Goal: Communication & Community: Share content

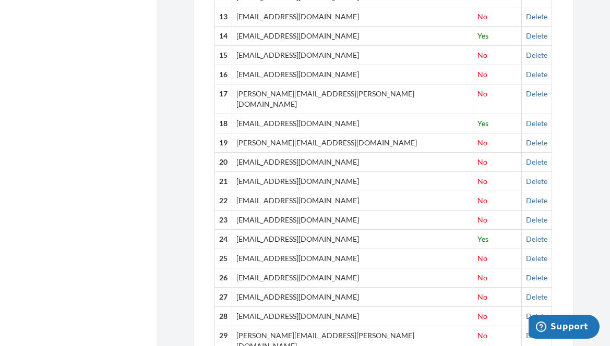
scroll to position [679, 0]
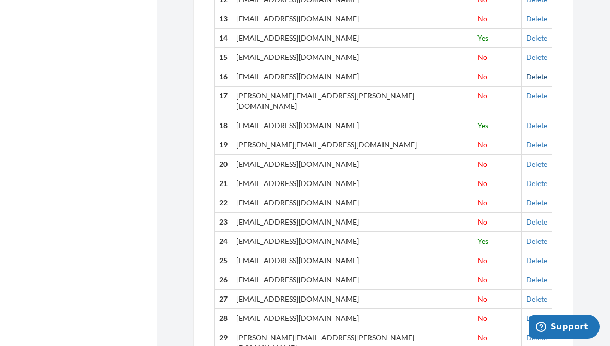
click at [526, 72] on link "Delete" at bounding box center [536, 76] width 21 height 9
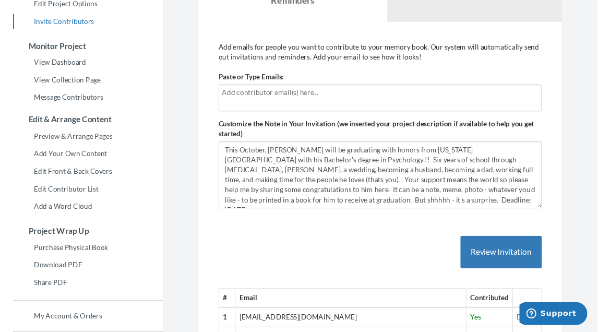
scroll to position [120, 0]
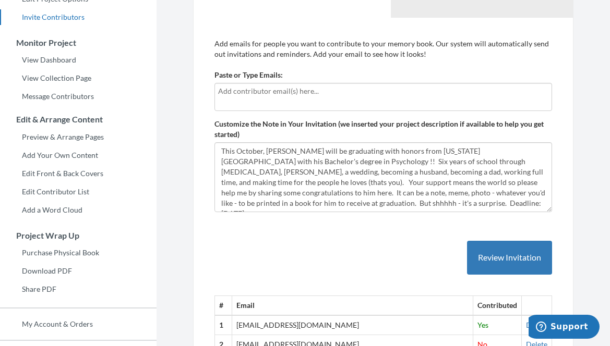
click at [261, 100] on div at bounding box center [382, 97] width 337 height 28
type input "[EMAIL_ADDRESS][DOMAIN_NAME]"
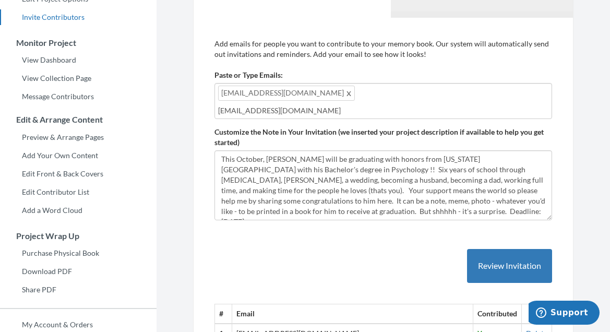
type input "[EMAIL_ADDRESS][DOMAIN_NAME]"
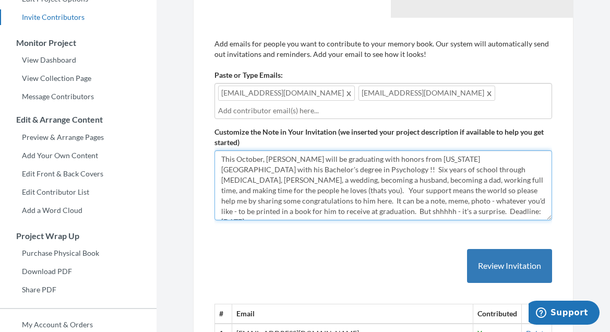
click at [222, 159] on textarea "This October, [PERSON_NAME] will be graduating with honors from [US_STATE][GEOG…" at bounding box center [382, 185] width 337 height 70
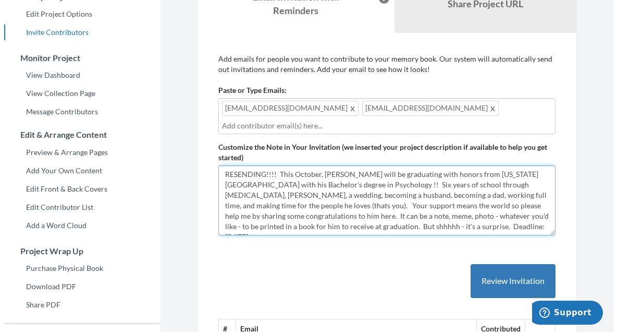
scroll to position [105, 0]
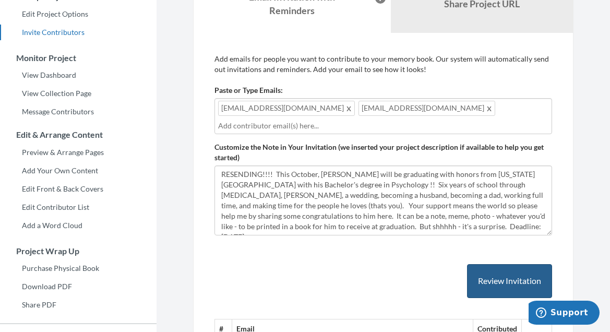
click at [511, 285] on button "Review Invitation" at bounding box center [509, 281] width 85 height 34
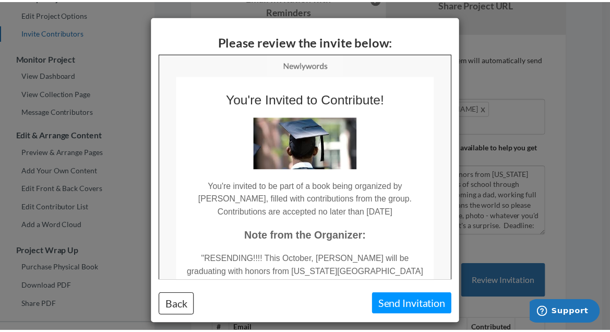
scroll to position [0, 0]
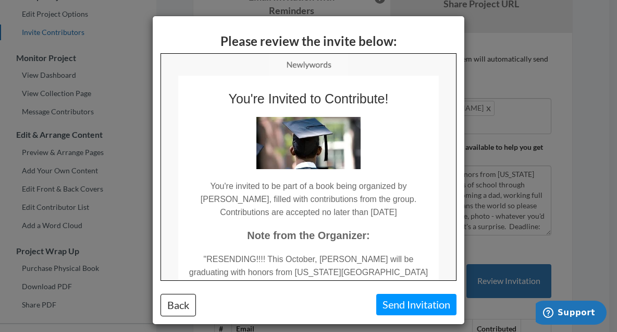
click at [402, 297] on button "Send Invitation" at bounding box center [416, 304] width 80 height 21
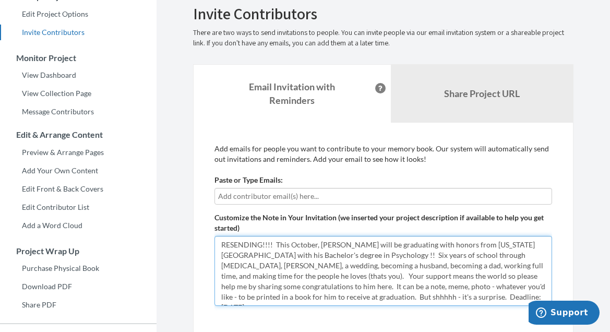
click at [274, 241] on textarea "This October, [PERSON_NAME] will be graduating with honors from [US_STATE][GEOG…" at bounding box center [382, 271] width 337 height 70
drag, startPoint x: 274, startPoint y: 241, endPoint x: 215, endPoint y: 242, distance: 59.5
click at [215, 242] on textarea "This October, [PERSON_NAME] will be graduating with honors from [US_STATE][GEOG…" at bounding box center [382, 271] width 337 height 70
type textarea "This October, [PERSON_NAME] will be graduating with honors from [US_STATE][GEOG…"
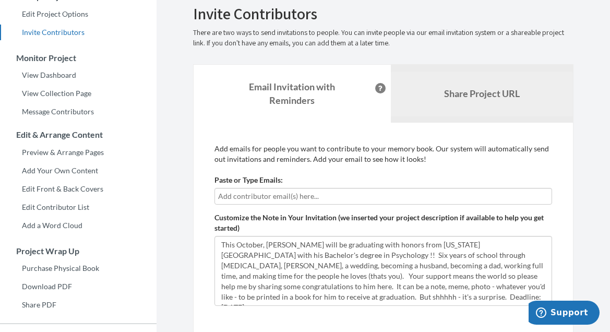
click at [519, 82] on link "Share Project URL" at bounding box center [482, 93] width 182 height 45
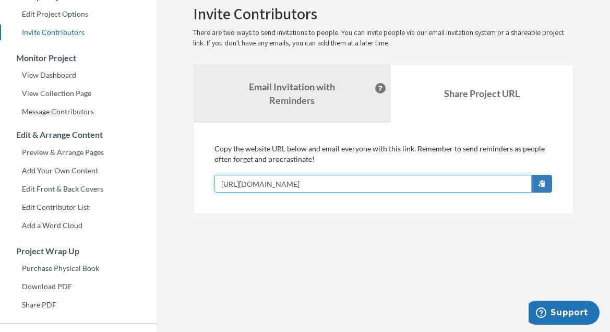
drag, startPoint x: 346, startPoint y: 181, endPoint x: 168, endPoint y: 172, distance: 178.6
click at [168, 172] on section "Emails have been sent! Invite Contributors There are two ways to send invitatio…" at bounding box center [382, 166] width 453 height 543
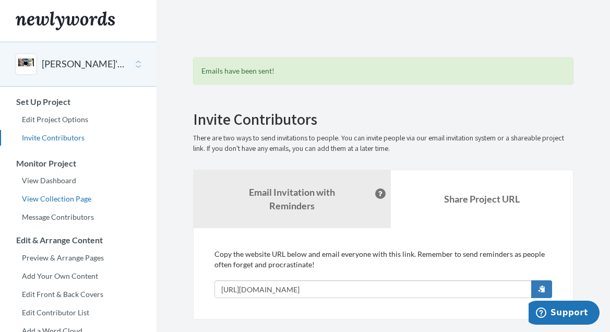
click at [56, 204] on link "View Collection Page" at bounding box center [78, 199] width 156 height 16
